Goal: Find contact information: Find contact information

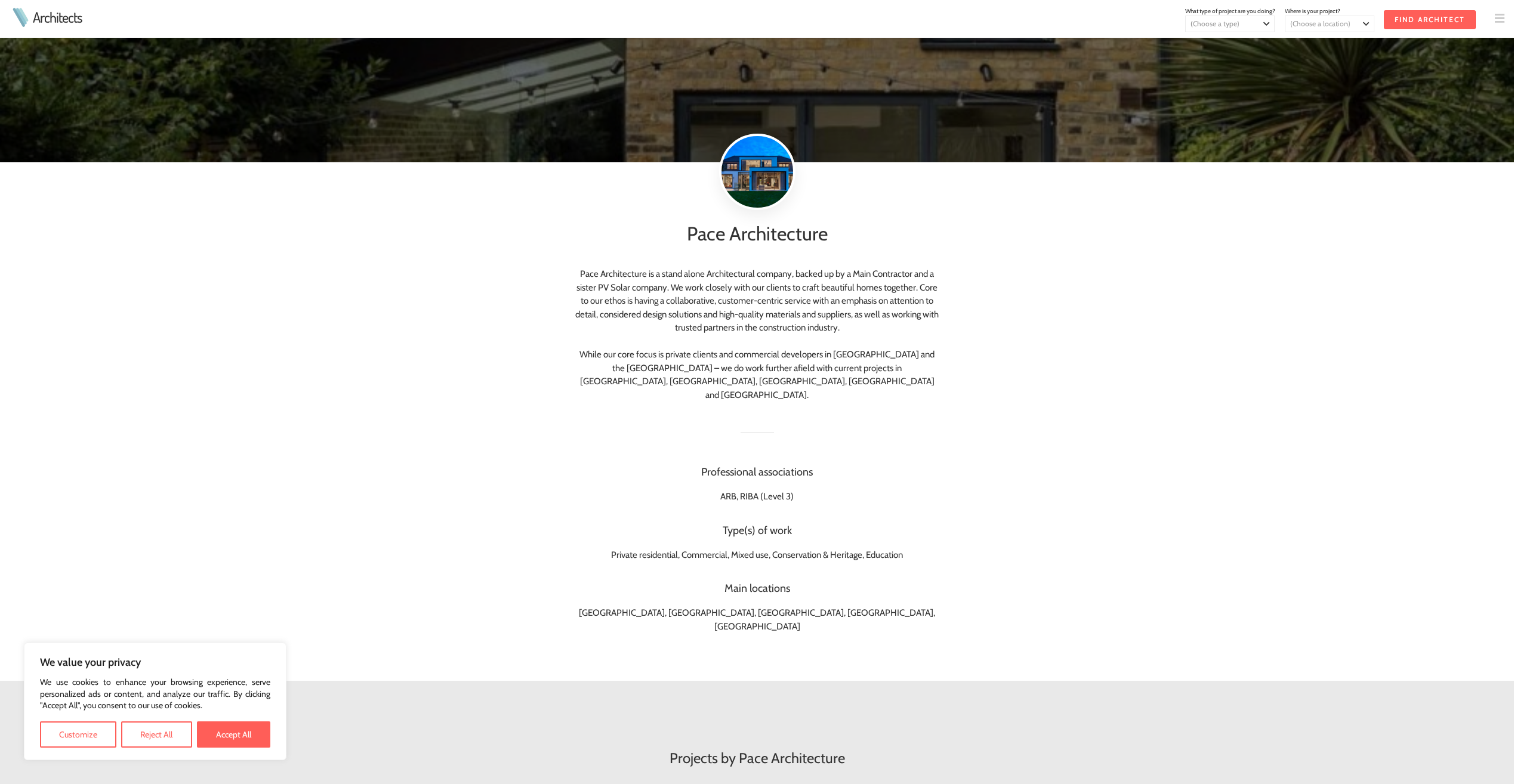
click at [41, 22] on link "Architects" at bounding box center [57, 18] width 49 height 14
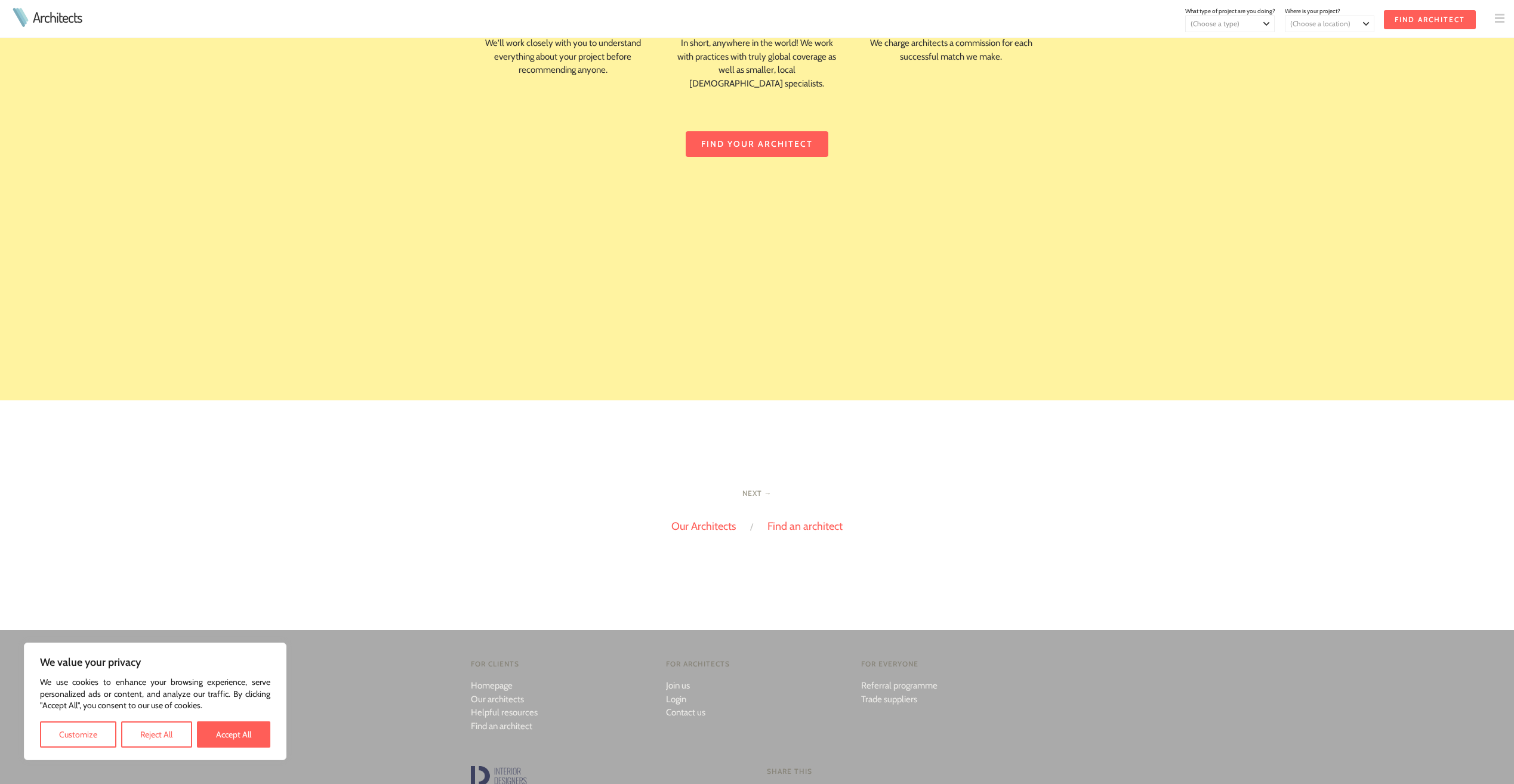
scroll to position [2937, 0]
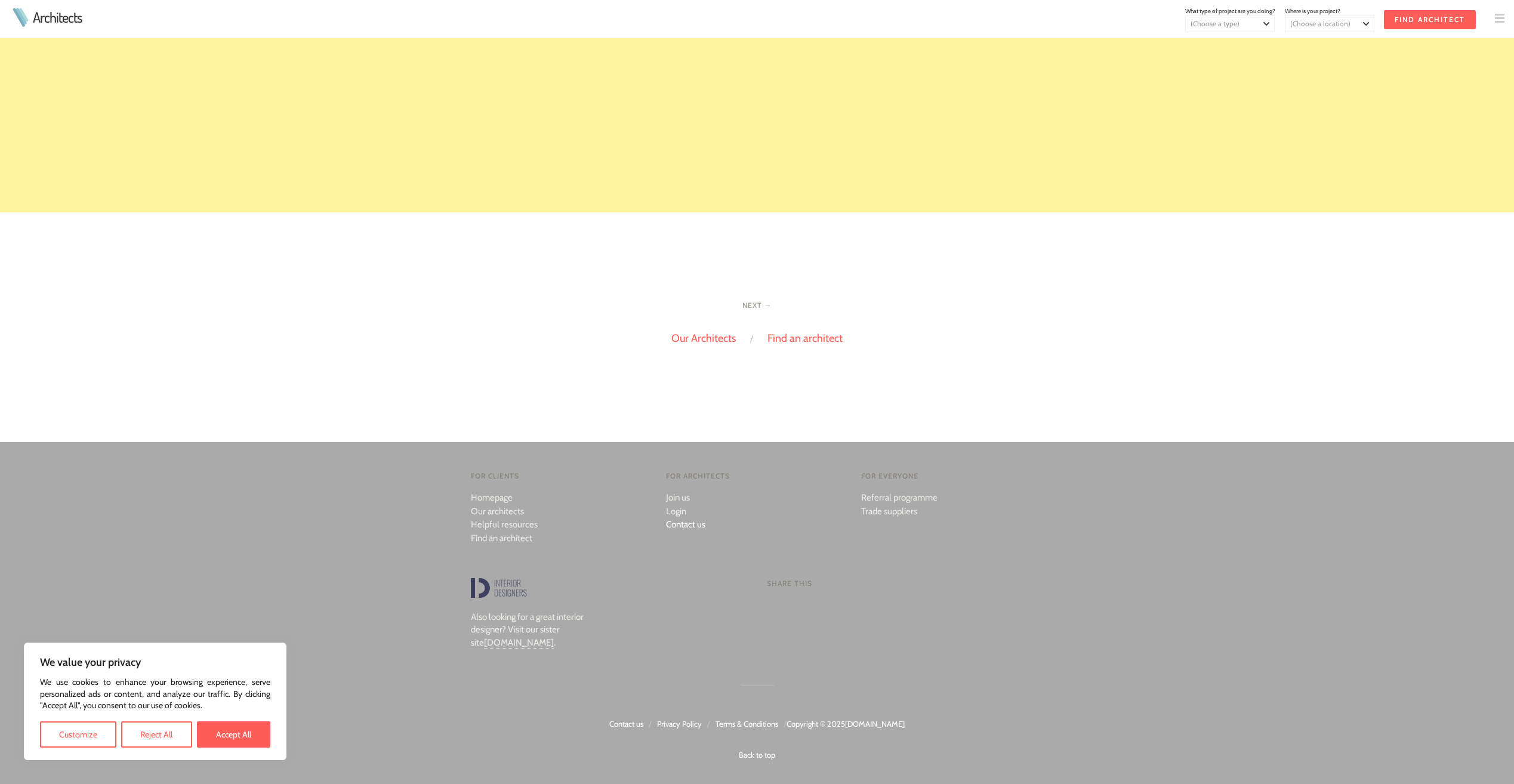
click at [683, 527] on link "Contact us" at bounding box center [685, 524] width 39 height 10
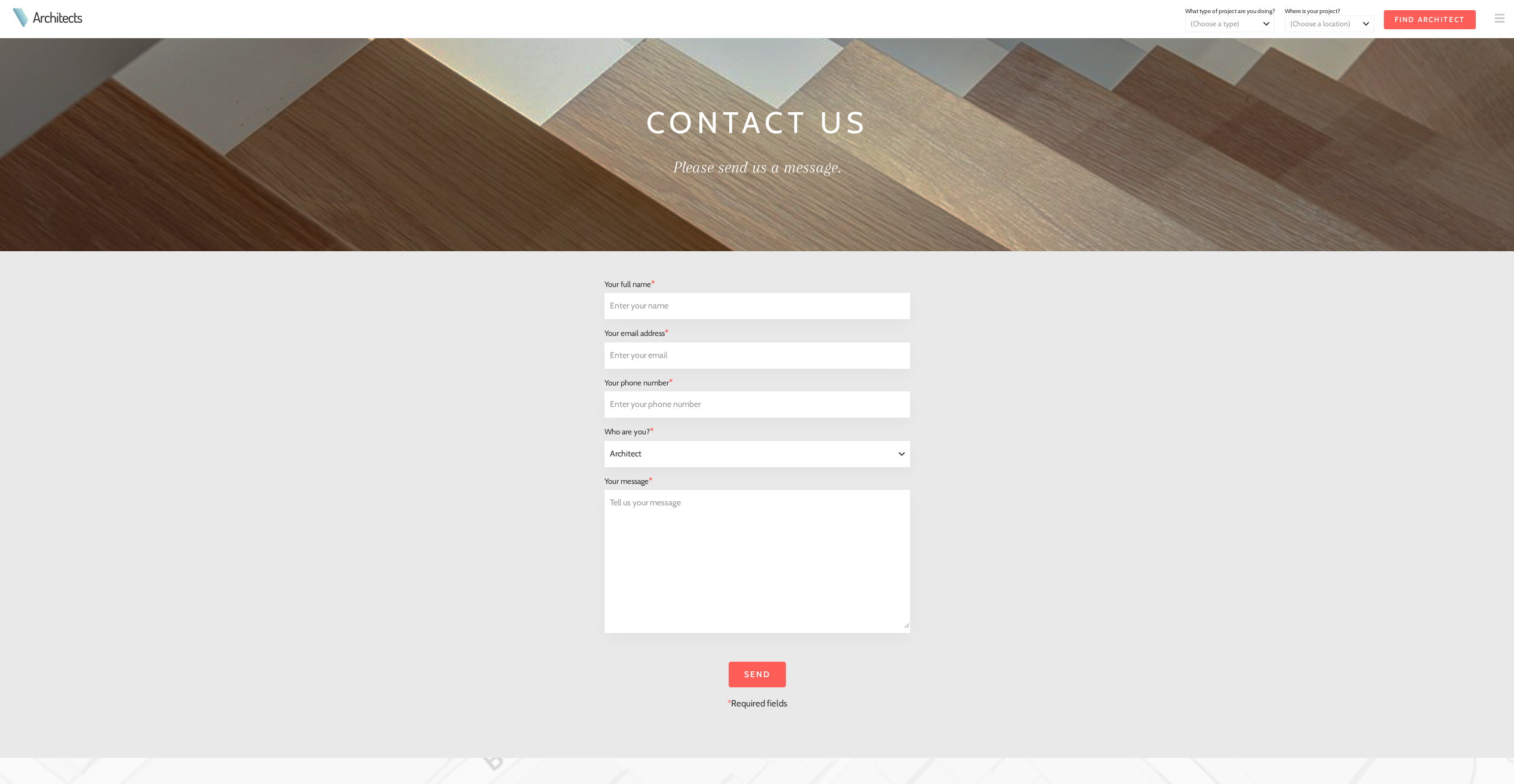
select select "Architect"
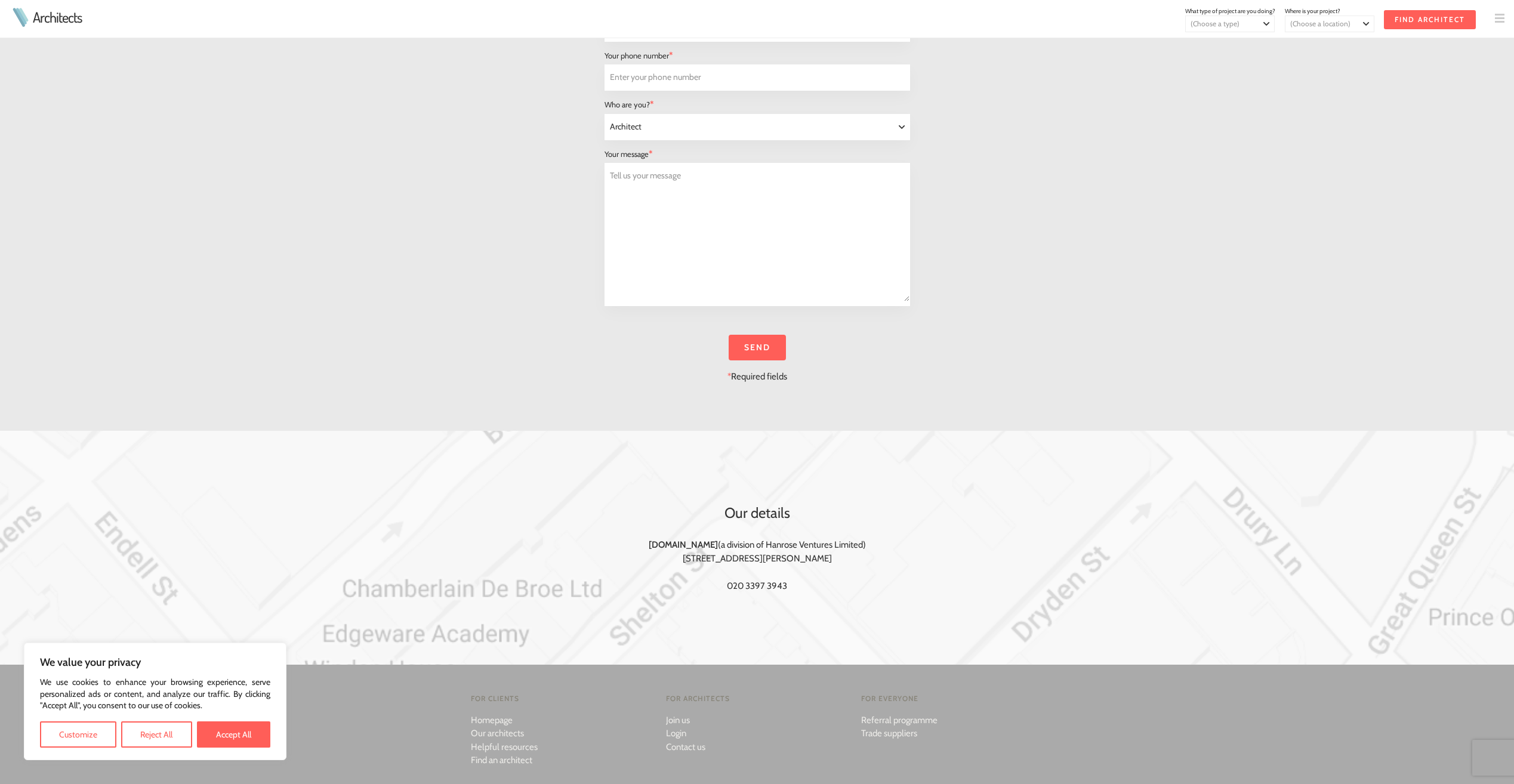
scroll to position [478, 0]
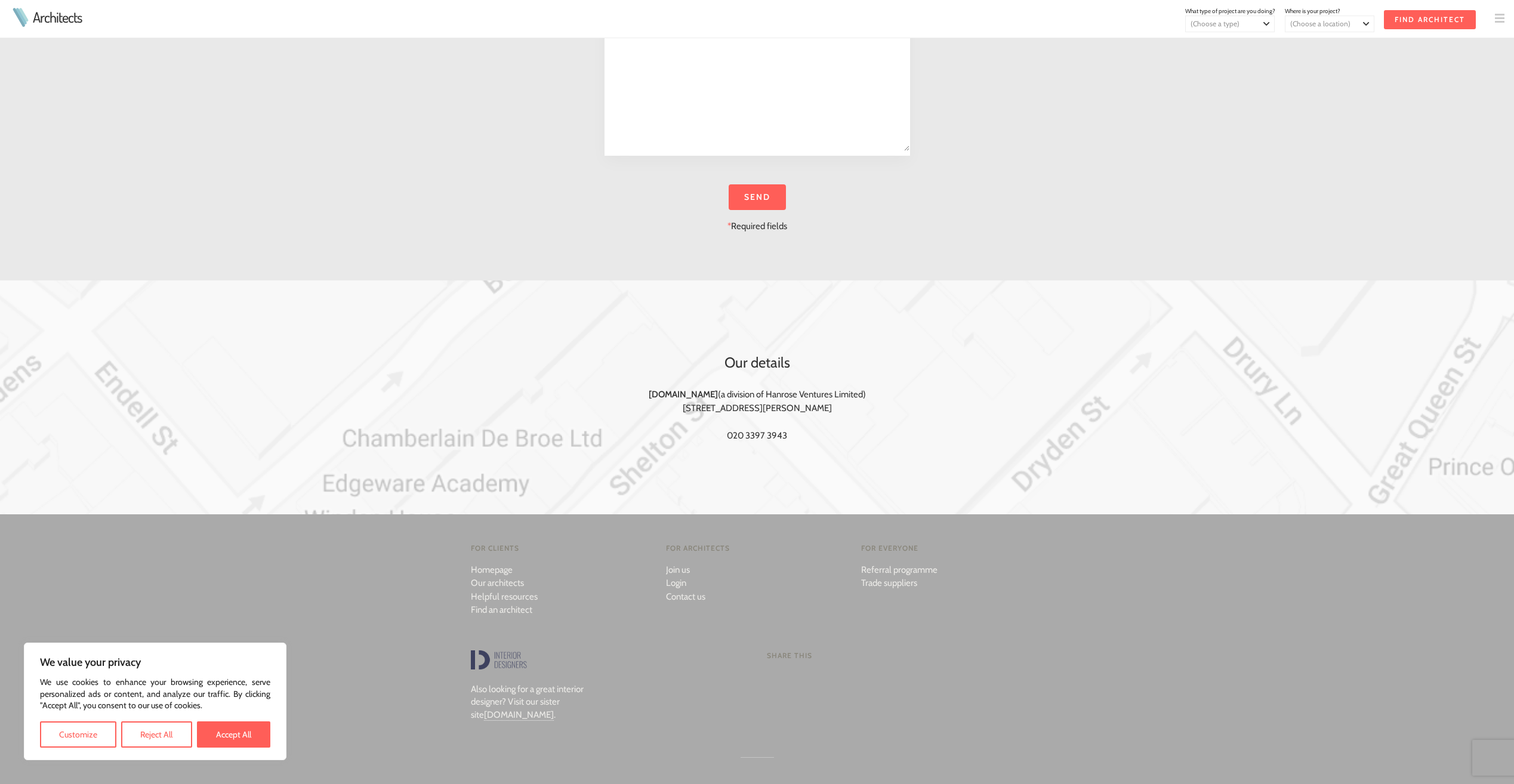
drag, startPoint x: 834, startPoint y: 404, endPoint x: 678, endPoint y: 408, distance: 156.1
click at [678, 408] on div "Our details Architects.net (a division of Hanrose Ventures Limited) 71-75 Shelt…" at bounding box center [758, 397] width 611 height 234
drag, startPoint x: 794, startPoint y: 433, endPoint x: 645, endPoint y: 395, distance: 153.8
click at [645, 395] on div "Our details Architects.net (a division of Hanrose Ventures Limited) 71-75 Shelt…" at bounding box center [758, 397] width 611 height 234
drag, startPoint x: 645, startPoint y: 395, endPoint x: 717, endPoint y: 404, distance: 72.6
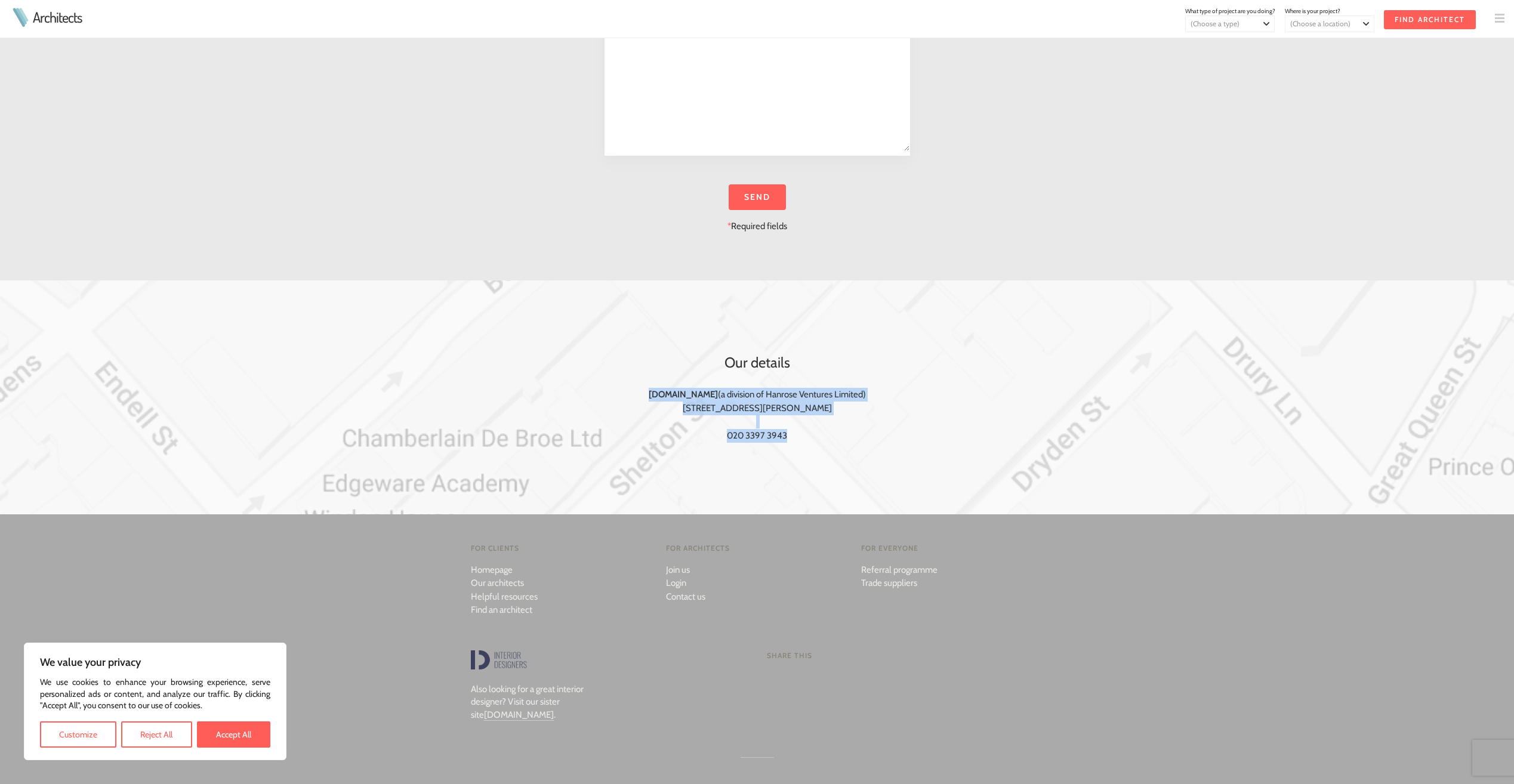
copy div "Architects.net (a division of Hanrose Ventures Limited) 71-75 Shelton St, Londo…"
click at [681, 599] on link "Contact us" at bounding box center [685, 596] width 39 height 10
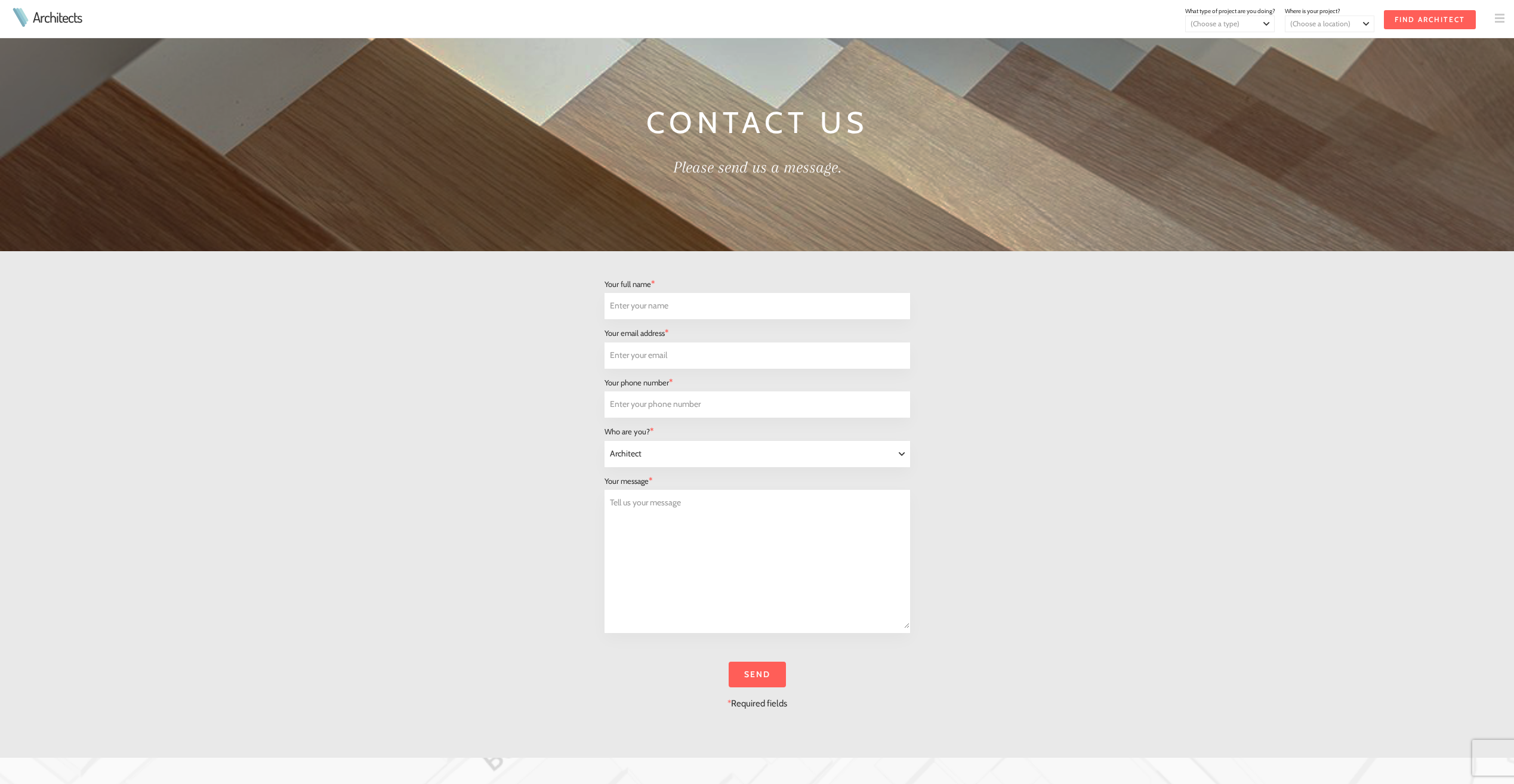
select select "Architect"
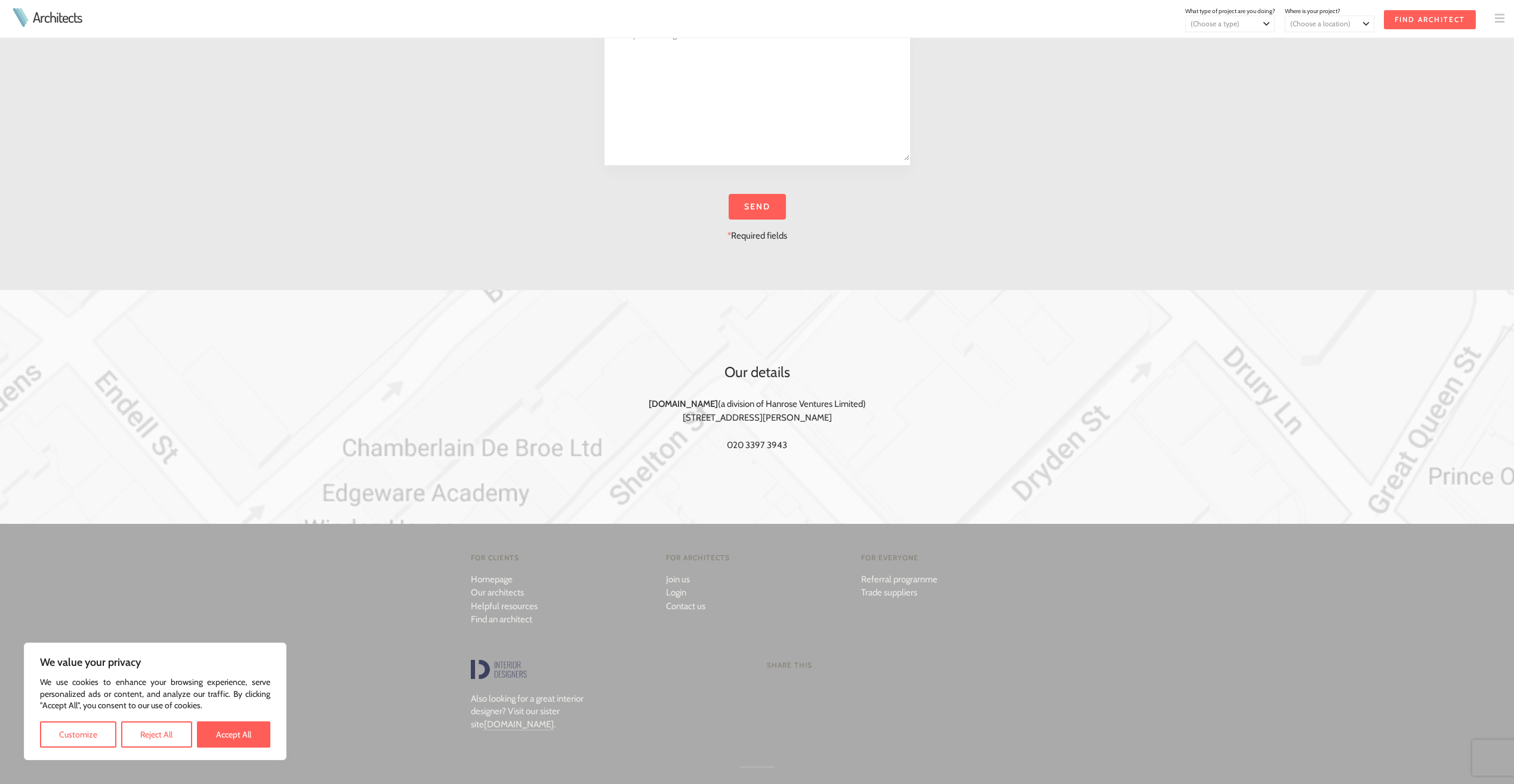
scroll to position [478, 0]
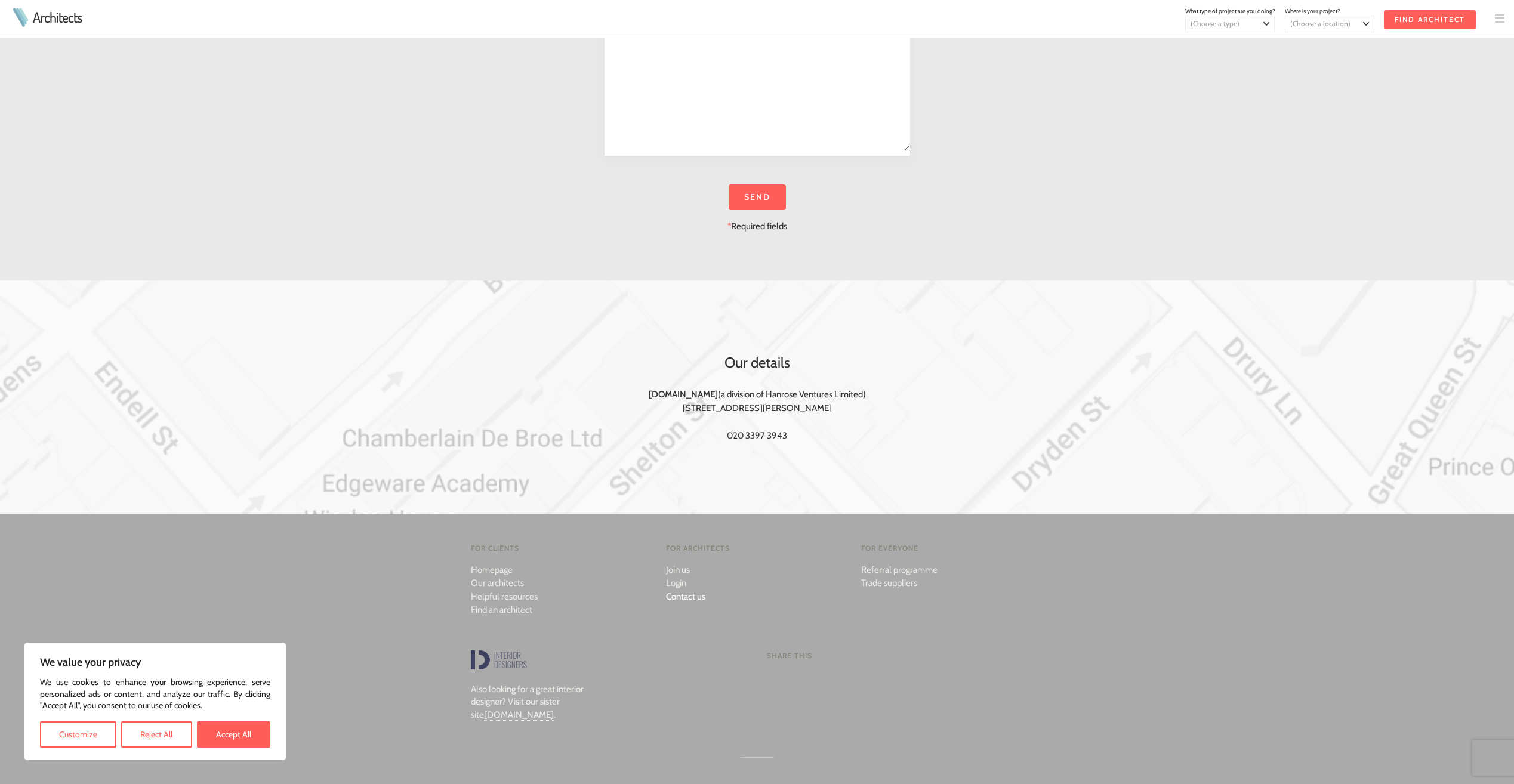
click at [689, 595] on link "Contact us" at bounding box center [685, 596] width 39 height 10
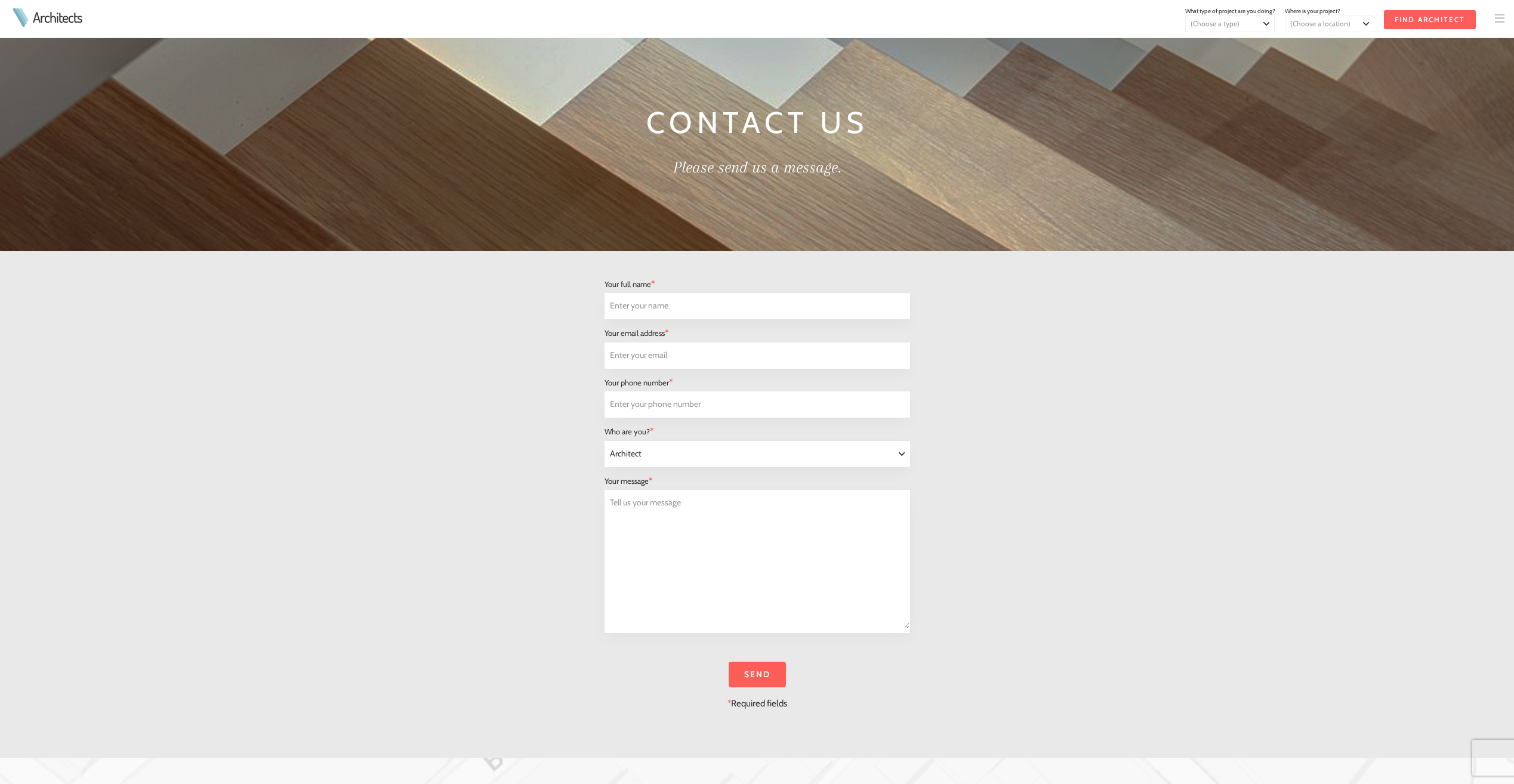
select select "Architect"
